Goal: Use online tool/utility

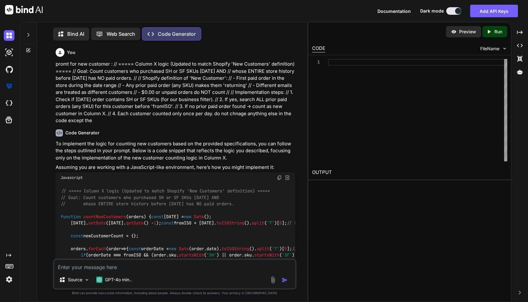
type textarea "x"
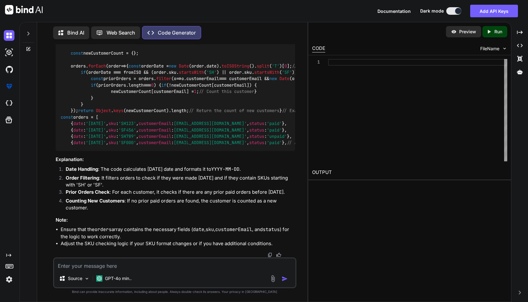
scroll to position [324, 0]
click at [154, 273] on div "Source GPT-4o min.." at bounding box center [174, 280] width 241 height 15
click at [92, 268] on textarea at bounding box center [174, 264] width 241 height 11
type textarea "a"
click at [92, 267] on textarea "sure [PERSON_NAME] we proceedd this code but keep in mind that i want this cood…" at bounding box center [174, 264] width 241 height 11
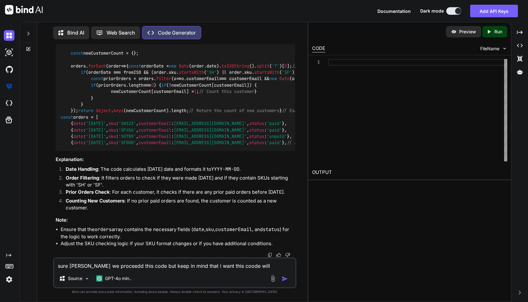
click at [254, 270] on div "sure [PERSON_NAME] we proceedd this code but keep in mind that i want this cood…" at bounding box center [174, 273] width 243 height 31
click at [246, 267] on textarea "sure [PERSON_NAME] we proceedd this code but keep in mind that i want this cood…" at bounding box center [174, 264] width 241 height 11
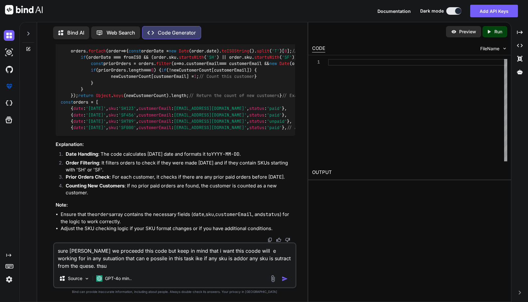
type textarea "sure [PERSON_NAME] we proceedd this code but keep in mind that i want this cood…"
drag, startPoint x: 70, startPoint y: 265, endPoint x: 57, endPoint y: 246, distance: 23.3
click at [57, 246] on textarea "sure [PERSON_NAME] we proceedd this code but keep in mind that i want this cood…" at bounding box center [174, 257] width 241 height 26
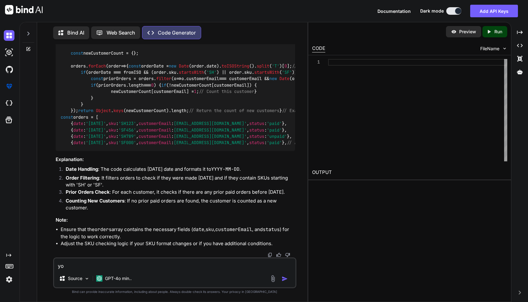
type textarea "y"
type textarea "[PERSON_NAME] is the i can nnever re iu"
click at [88, 265] on textarea "[PERSON_NAME] is the i can nnever re iu" at bounding box center [174, 264] width 241 height 11
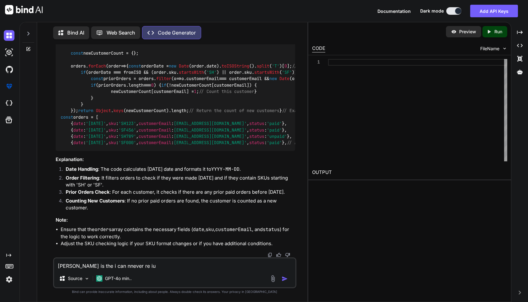
click at [88, 265] on textarea "[PERSON_NAME] is the i can nnever re iu" at bounding box center [174, 264] width 241 height 11
type textarea "[PERSON_NAME] you wrong and i write time to e my self"
click at [95, 265] on textarea "[PERSON_NAME] you wrong and i write time to e my self" at bounding box center [174, 264] width 241 height 11
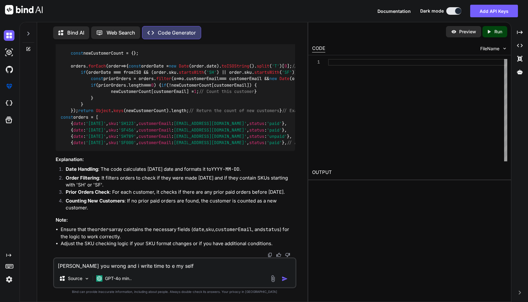
click at [95, 265] on textarea "[PERSON_NAME] you wrong and i write time to e my self" at bounding box center [174, 264] width 241 height 11
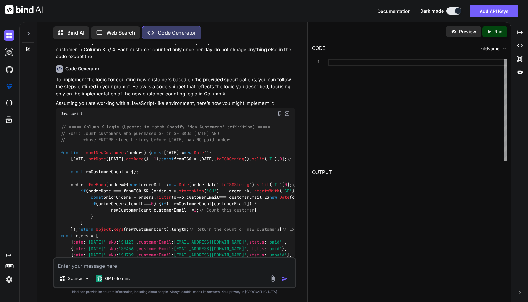
scroll to position [0, 0]
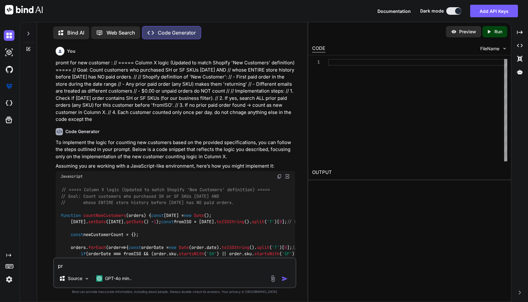
type textarea "p"
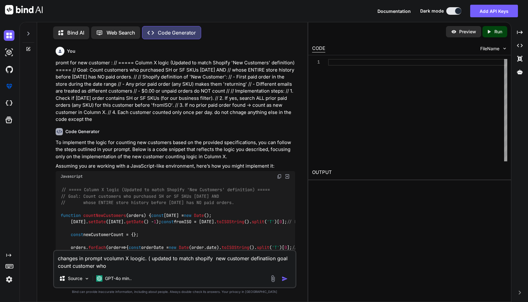
drag, startPoint x: 104, startPoint y: 262, endPoint x: 44, endPoint y: 255, distance: 60.4
click at [44, 255] on div "You promt for new customer : // ===== Column X logic (Updated to match Shopify …" at bounding box center [174, 173] width 265 height 258
type textarea "vcolumn X loogic. ( updated to match shopify new customer definatiion goal coun…"
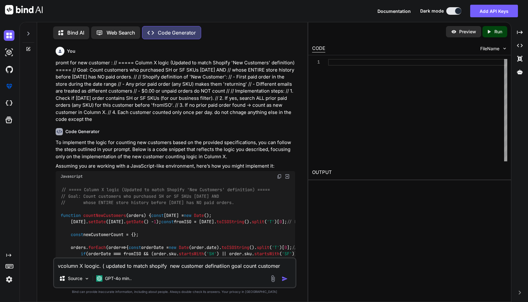
click at [120, 262] on textarea "vcolumn X loogic. ( updated to match shopify new customer definatiion goal coun…" at bounding box center [174, 264] width 241 height 11
click at [166, 273] on div "Source GPT-4o min.." at bounding box center [174, 280] width 241 height 15
